Goal: Check status: Check status

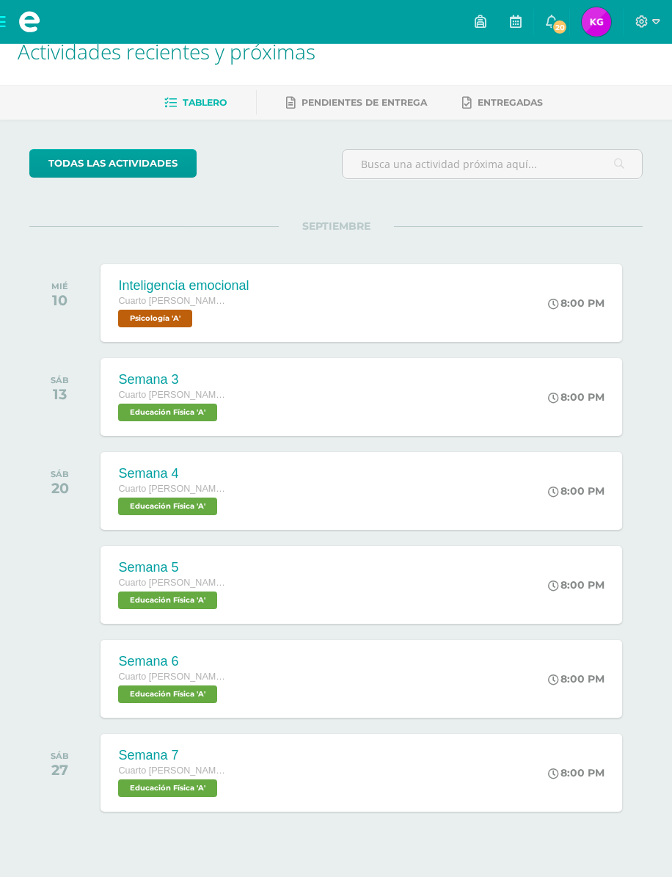
scroll to position [33, 0]
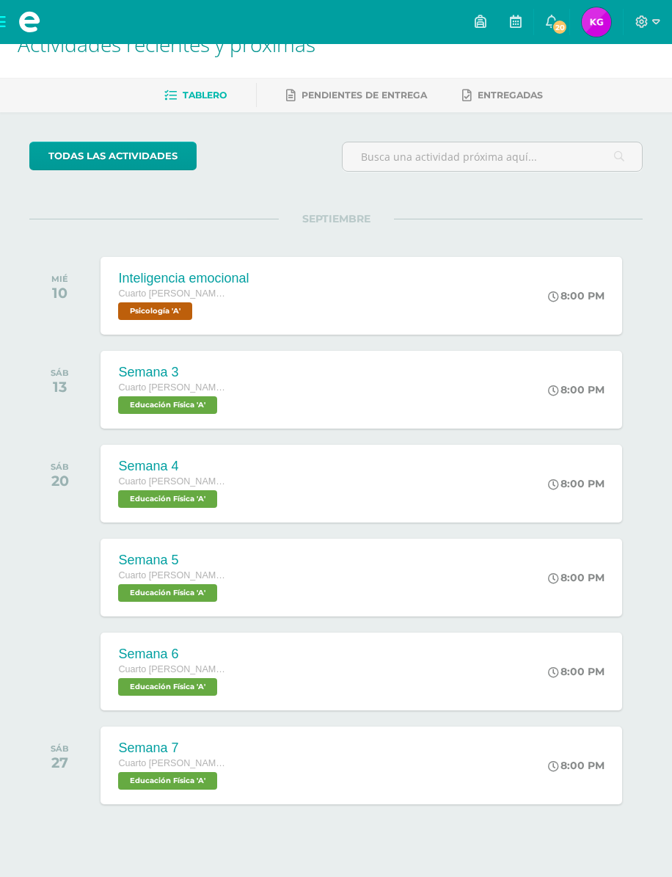
click at [500, 286] on div "Inteligencia emocional Cuarto [PERSON_NAME]. CCLL Psicología 'A' 8:00 PM Inteli…" at bounding box center [362, 296] width 522 height 78
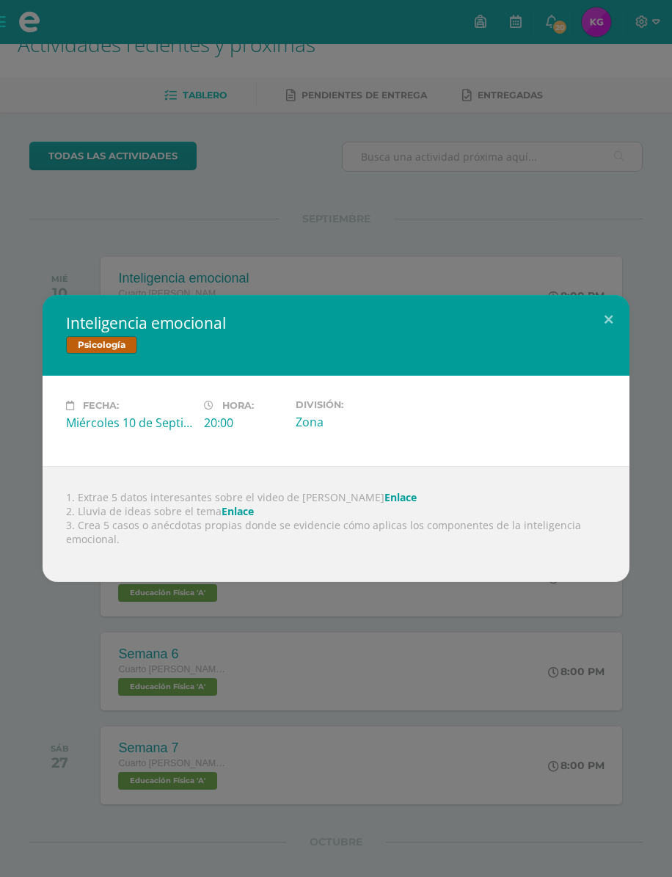
click at [618, 308] on button at bounding box center [609, 320] width 42 height 50
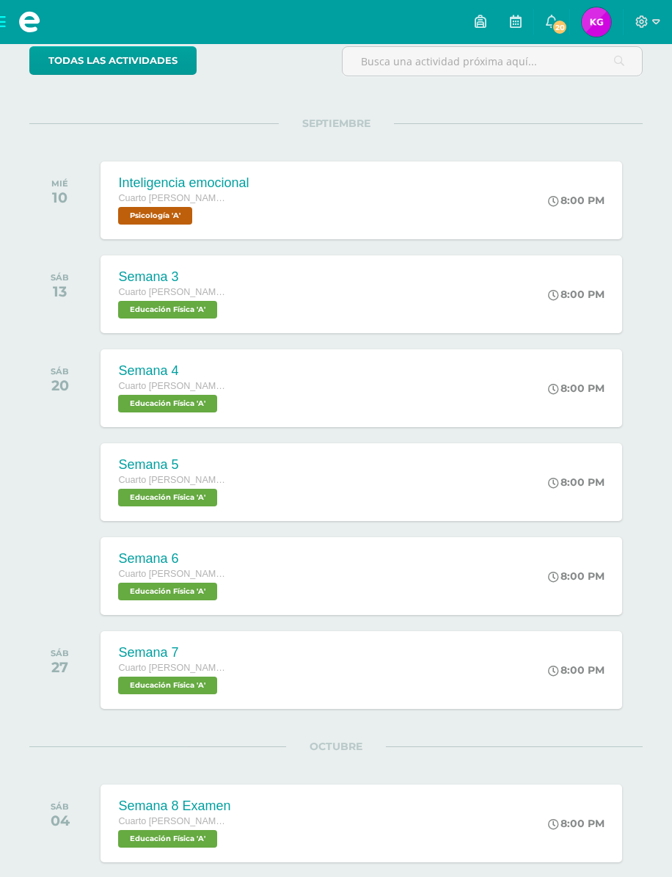
scroll to position [0, 0]
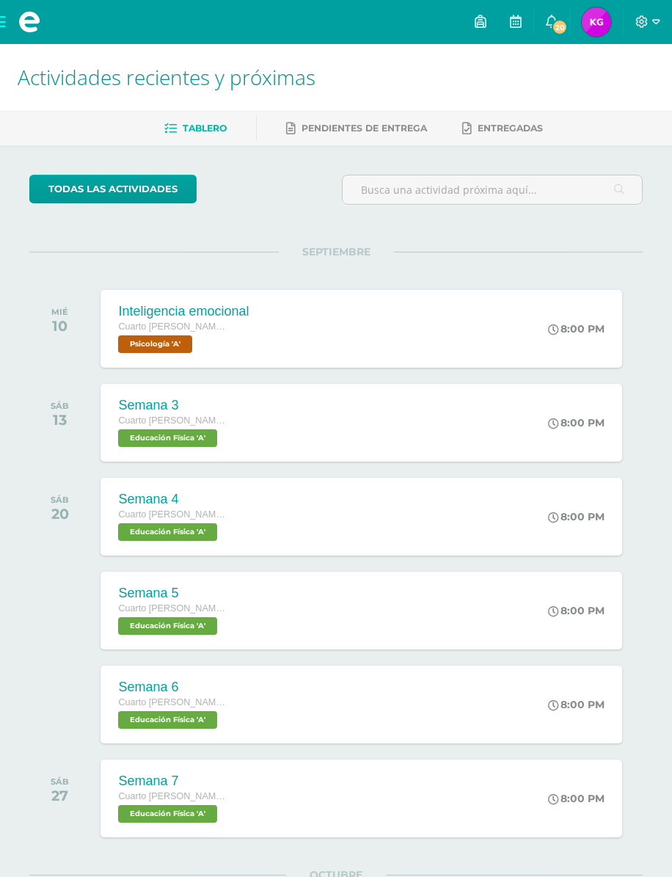
click at [561, 13] on link "20" at bounding box center [551, 22] width 35 height 44
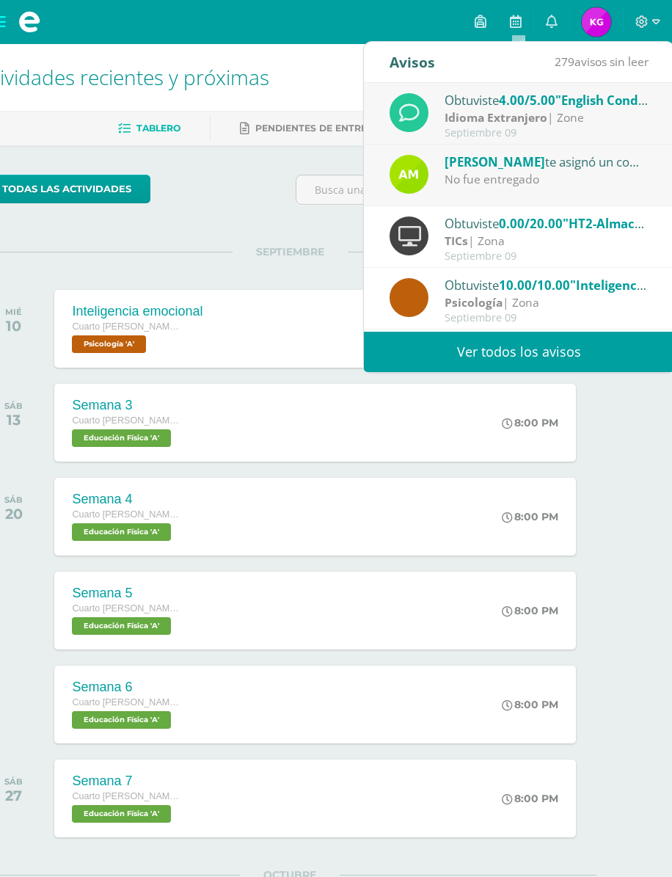
scroll to position [0, 47]
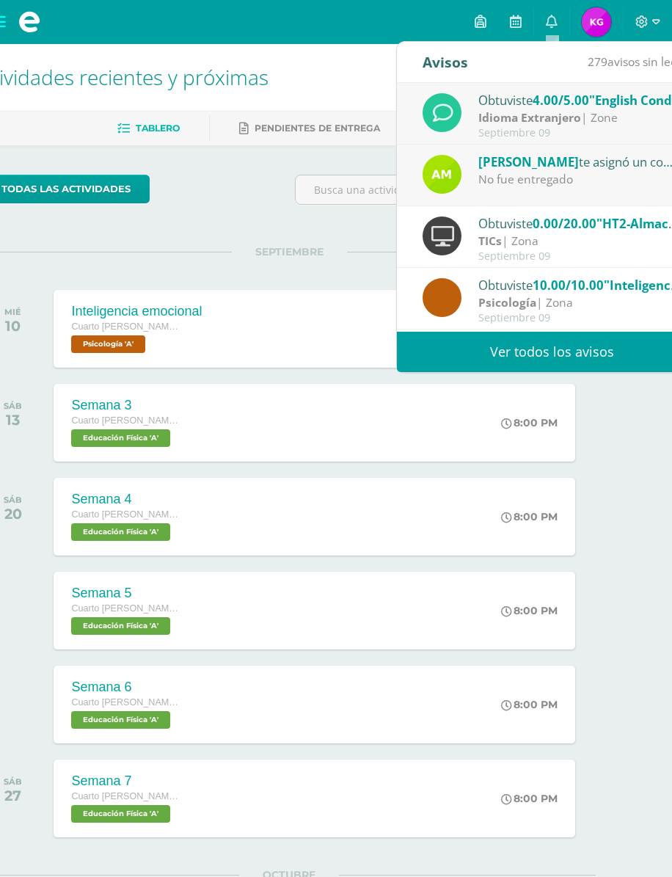
click at [616, 187] on div "No fue entregado" at bounding box center [580, 179] width 204 height 17
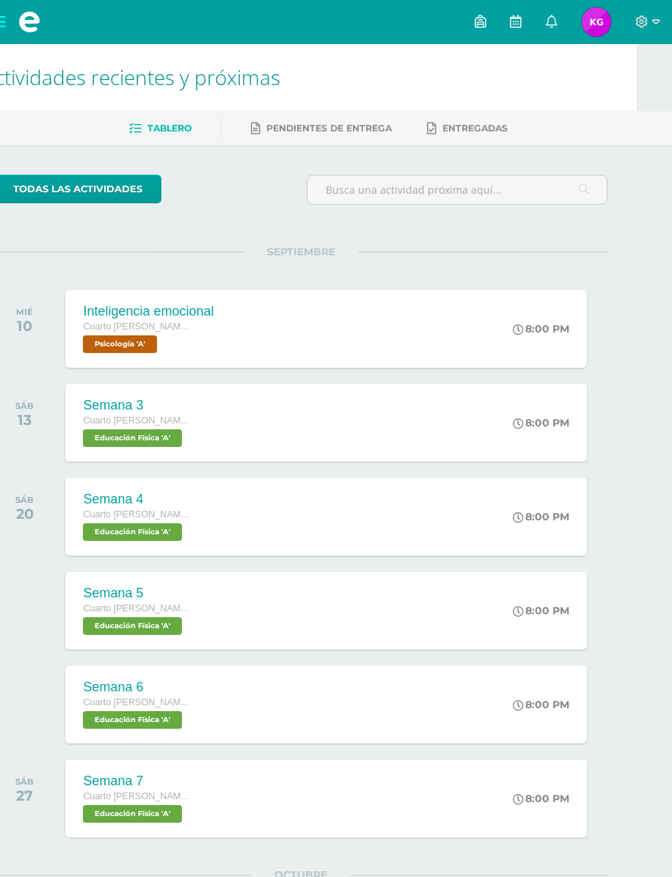
click at [350, 129] on span "Pendientes de entrega" at bounding box center [328, 128] width 125 height 11
click at [457, 341] on div "Inteligencia emocional Cuarto Bach. CCLL Psicología 'A' 8:00 PM Inteligencia em…" at bounding box center [327, 329] width 522 height 78
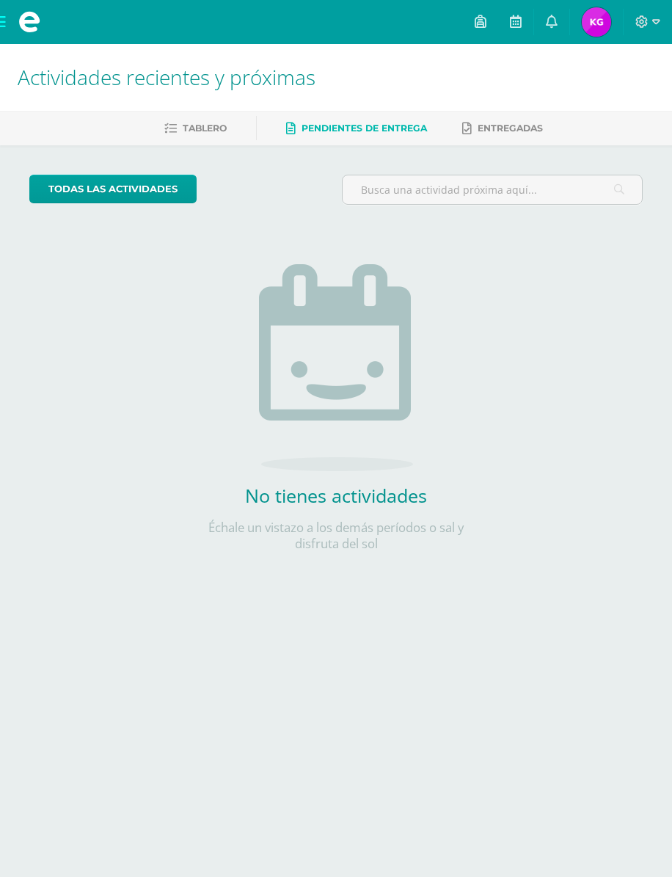
click at [9, 18] on span at bounding box center [29, 22] width 59 height 44
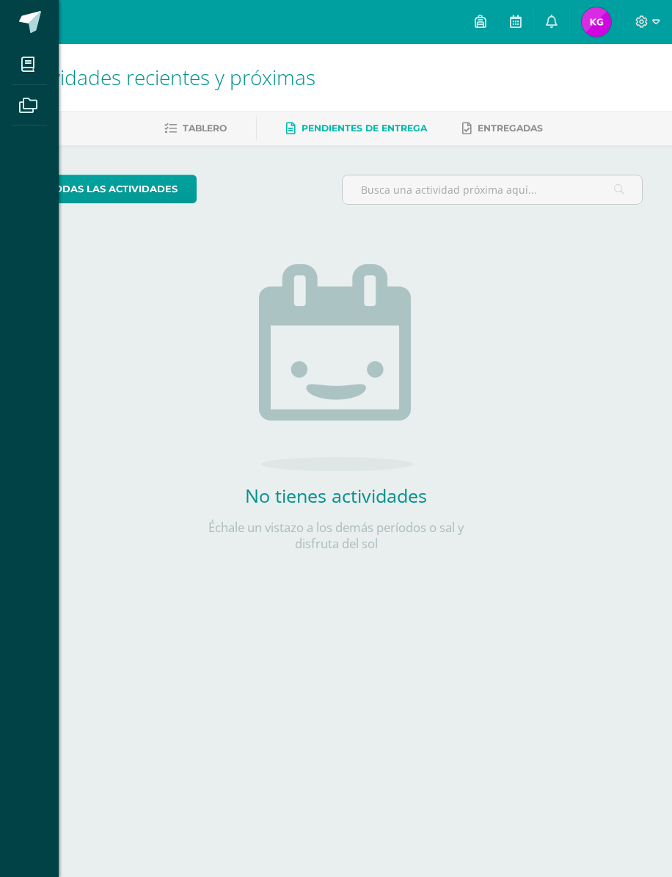
click at [8, 18] on link at bounding box center [29, 22] width 59 height 44
click at [34, 18] on span at bounding box center [30, 22] width 22 height 22
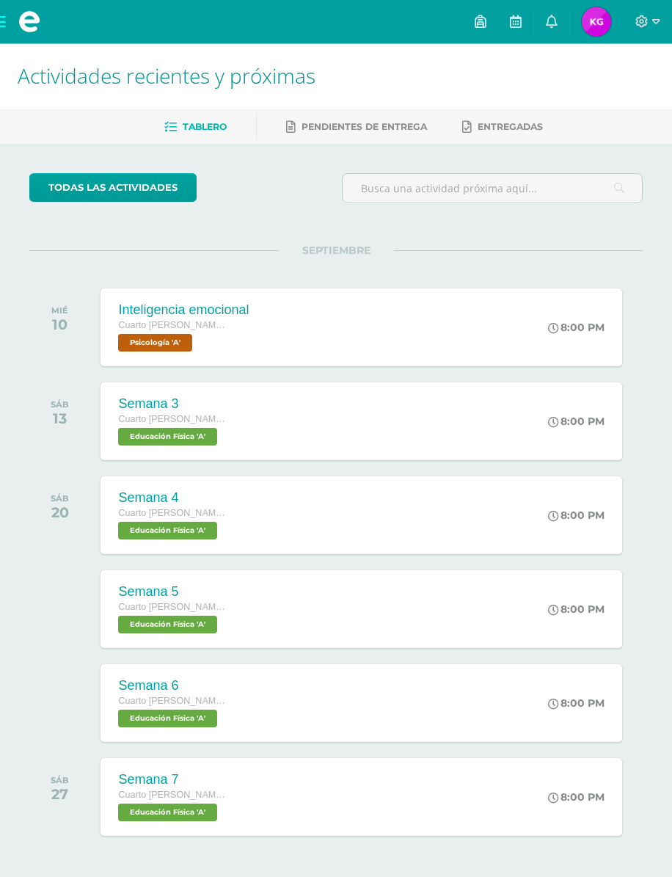
scroll to position [1, 0]
click at [527, 319] on div "Inteligencia emocional Cuarto [PERSON_NAME]. CCLL Psicología 'A' 8:00 PM Inteli…" at bounding box center [362, 327] width 522 height 78
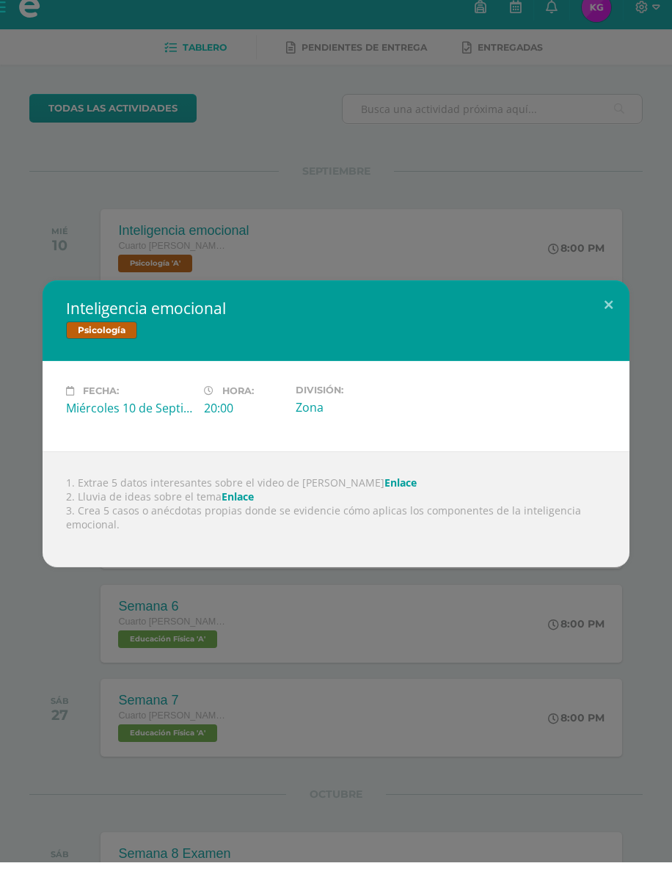
scroll to position [80, 0]
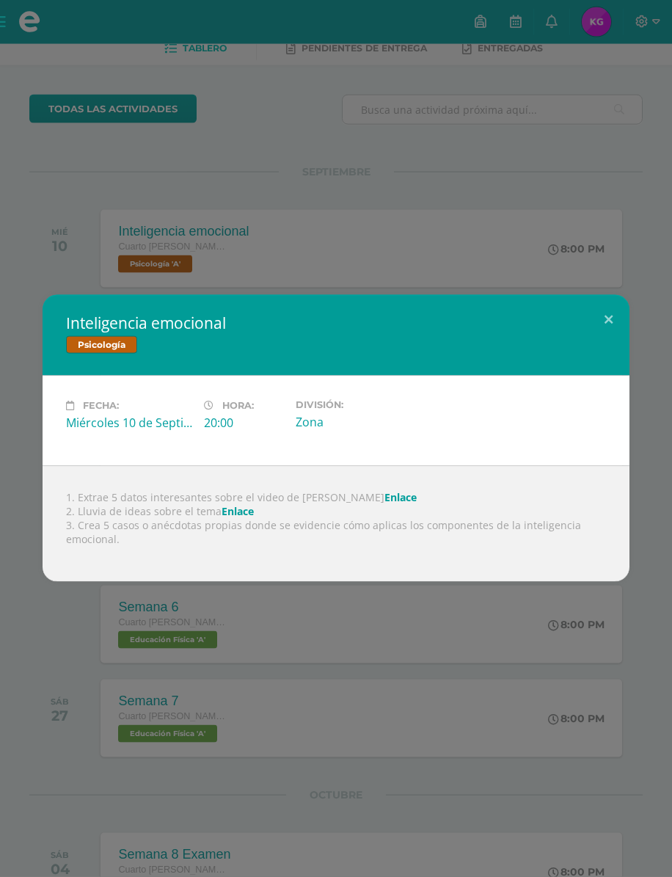
click at [601, 338] on button at bounding box center [609, 320] width 42 height 50
